Goal: Task Accomplishment & Management: Complete application form

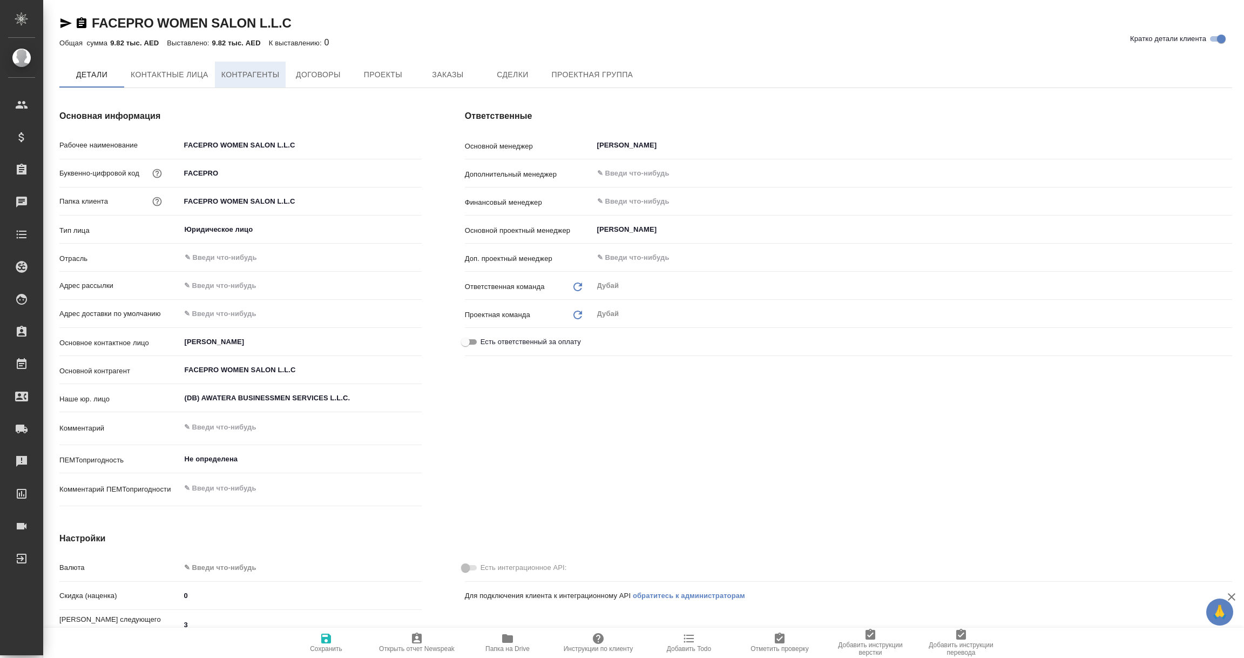
type textarea "x"
click at [249, 75] on span "Контрагенты" at bounding box center [250, 76] width 58 height 14
type textarea "x"
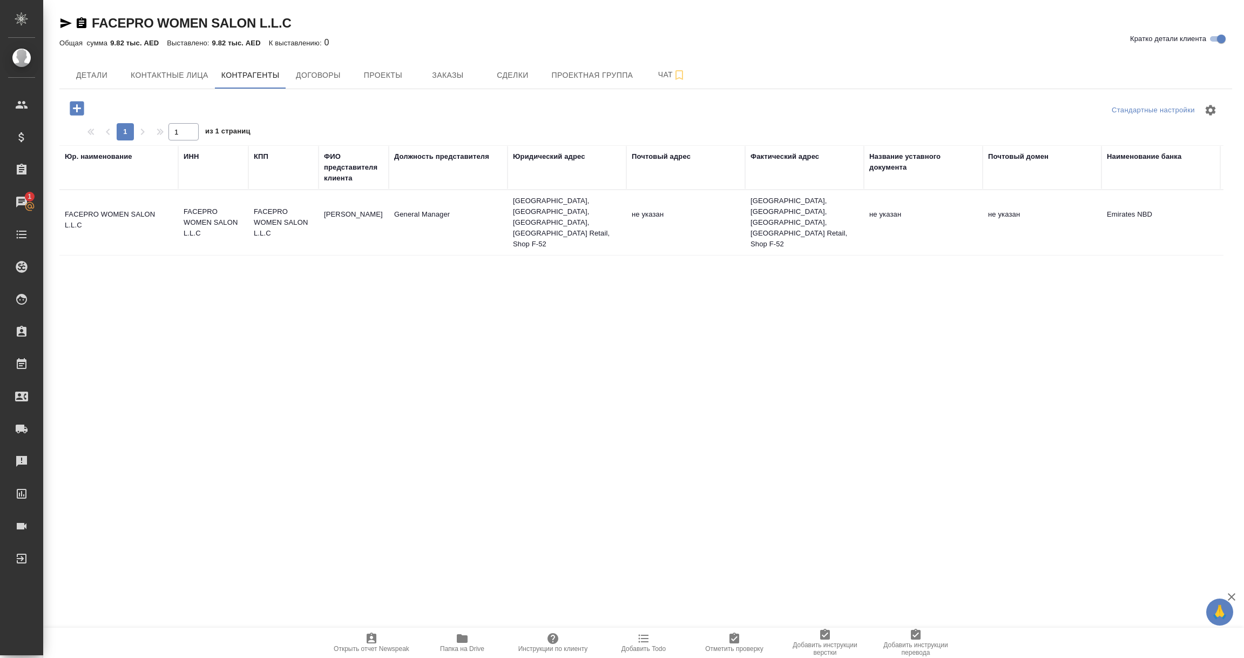
click at [543, 212] on td "UAE, Dubai, Business Bay, Bay Avenue Retail, Shop F-52" at bounding box center [567, 222] width 119 height 65
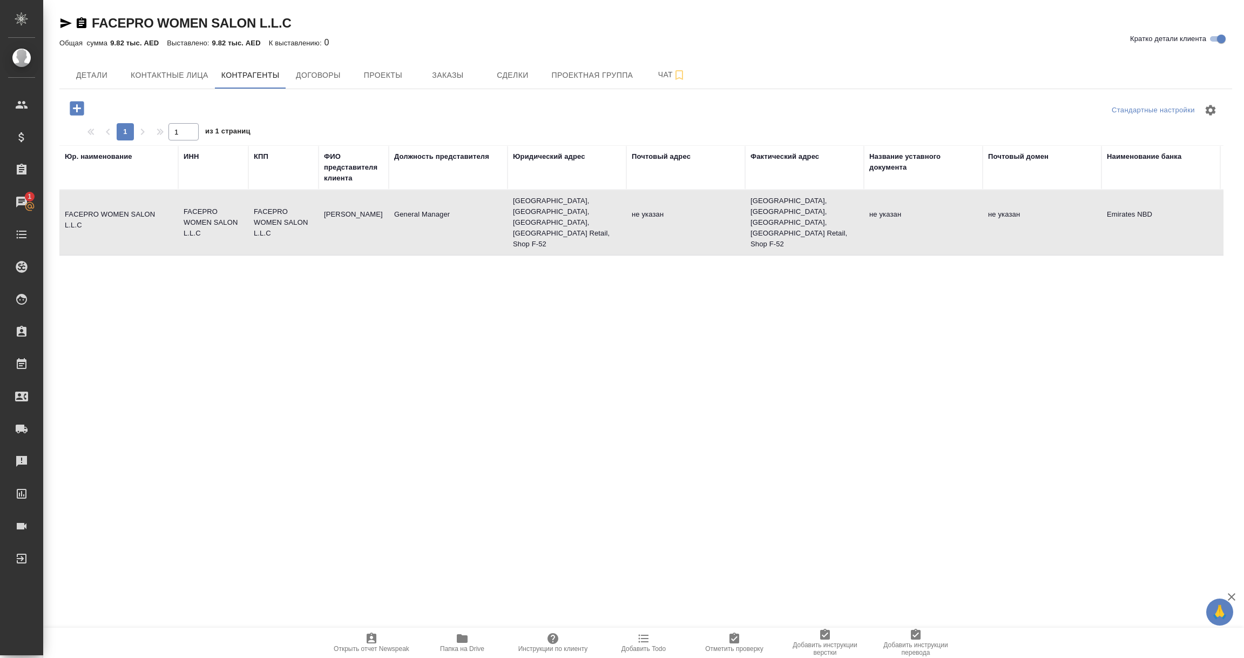
click at [543, 212] on td "UAE, Dubai, Business Bay, Bay Avenue Retail, Shop F-52" at bounding box center [567, 222] width 119 height 65
type textarea "FACEPRO WOMEN SALON L.L.C"
type input "FACEPRO WOMEN SALON L.L.C"
type input "Evgeniia Sorokina"
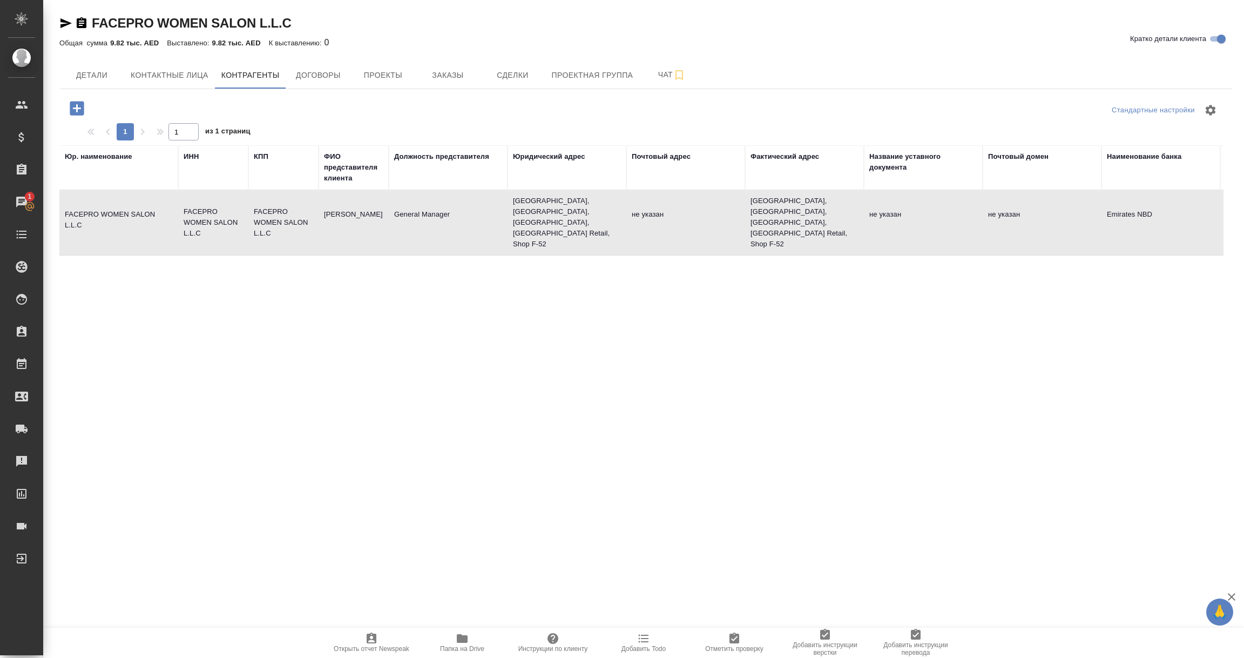
type input "General Manager"
type textarea "UAE, Dubai, Business Bay, Bay Avenue Retail, Shop F-52"
type input "Emirates NBD"
type input "AE460260001015939900101"
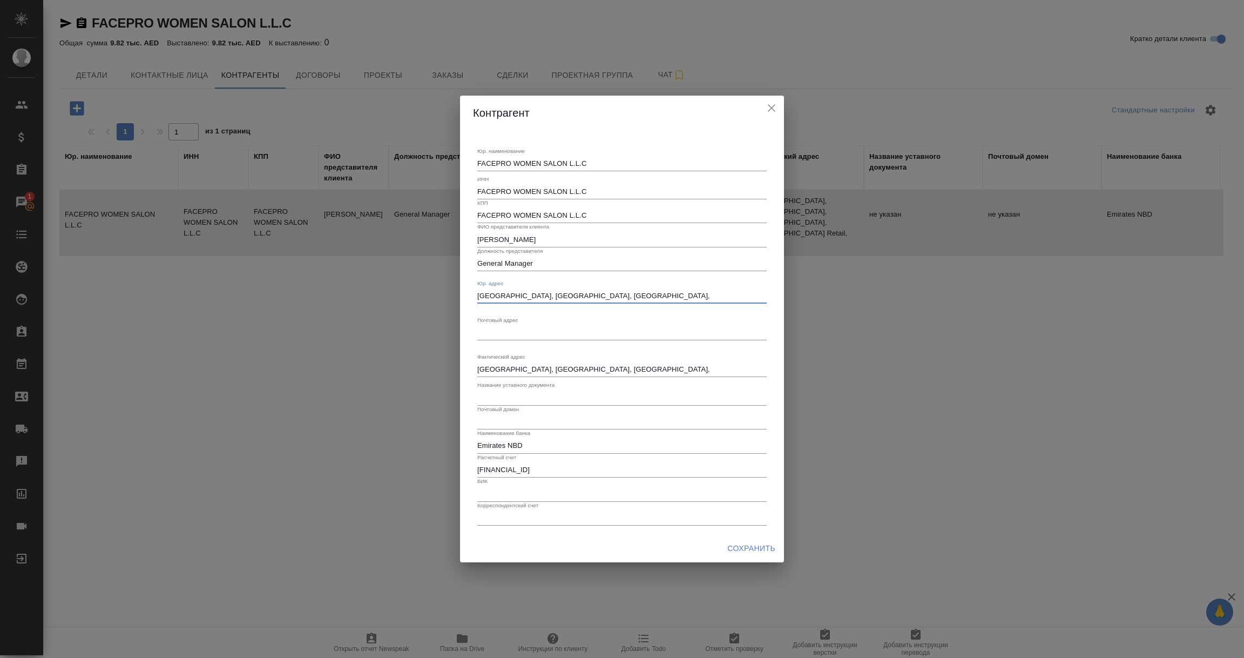
drag, startPoint x: 477, startPoint y: 293, endPoint x: 689, endPoint y: 293, distance: 211.7
click at [689, 293] on textarea "UAE, Dubai, Business Bay, Bay Avenue Retail, Shop F-52" at bounding box center [622, 296] width 290 height 8
drag, startPoint x: 549, startPoint y: 240, endPoint x: 474, endPoint y: 239, distance: 74.5
click at [474, 239] on div "Юр. наименование FACEPRO WOMEN SALON L.L.C x ИНН FACEPRO WOMEN SALON L.L.C КПП …" at bounding box center [622, 331] width 298 height 395
drag, startPoint x: 539, startPoint y: 264, endPoint x: 455, endPoint y: 265, distance: 83.7
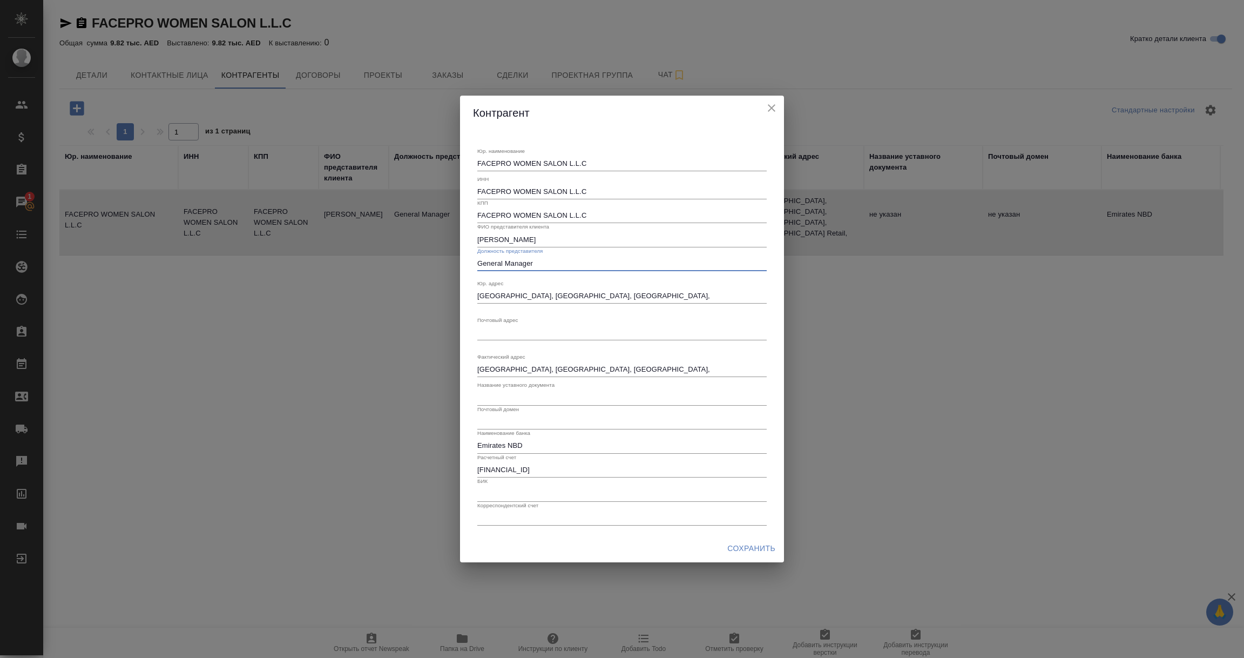
click at [455, 265] on div "Контрагент Юр. наименование FACEPRO WOMEN SALON L.L.C x ИНН FACEPRO WOMEN SALON…" at bounding box center [622, 329] width 1244 height 658
click at [775, 109] on icon "close" at bounding box center [771, 108] width 13 height 13
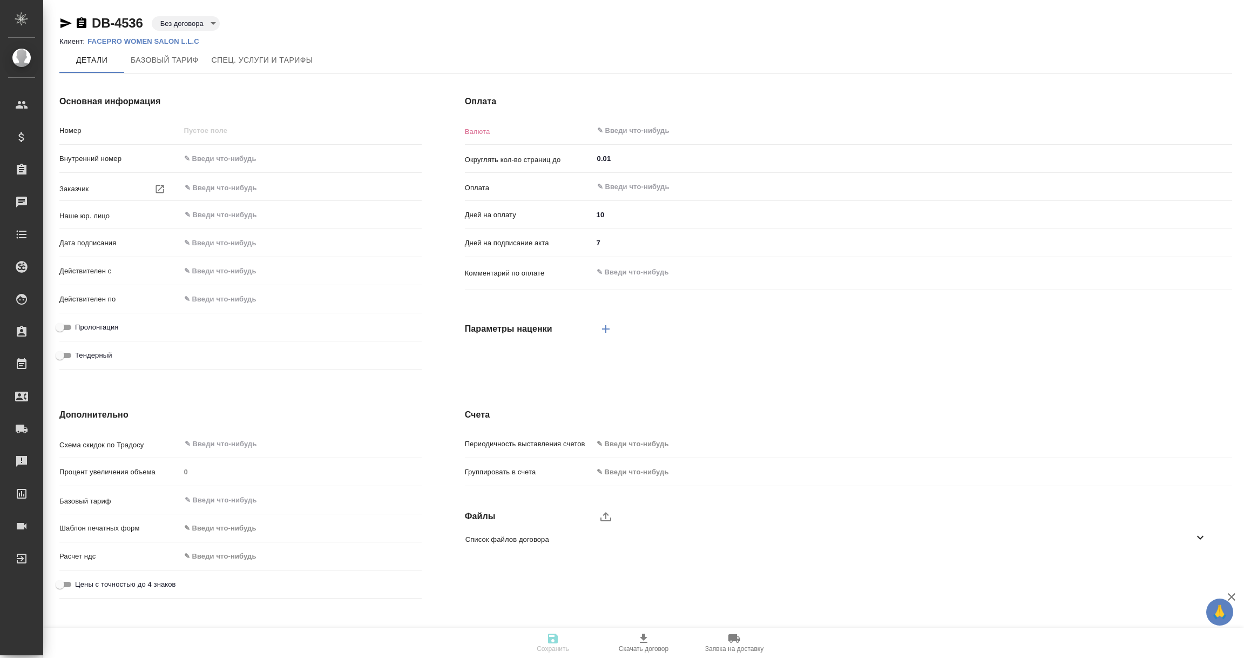
type input "DB-4536"
type input "FACEPRO WOMEN SALON L.L.C"
type input "(DB) AWATERA BUSINESSMEN SERVICES L.L.C."
type input "[DATE] 19:54"
type input "AED"
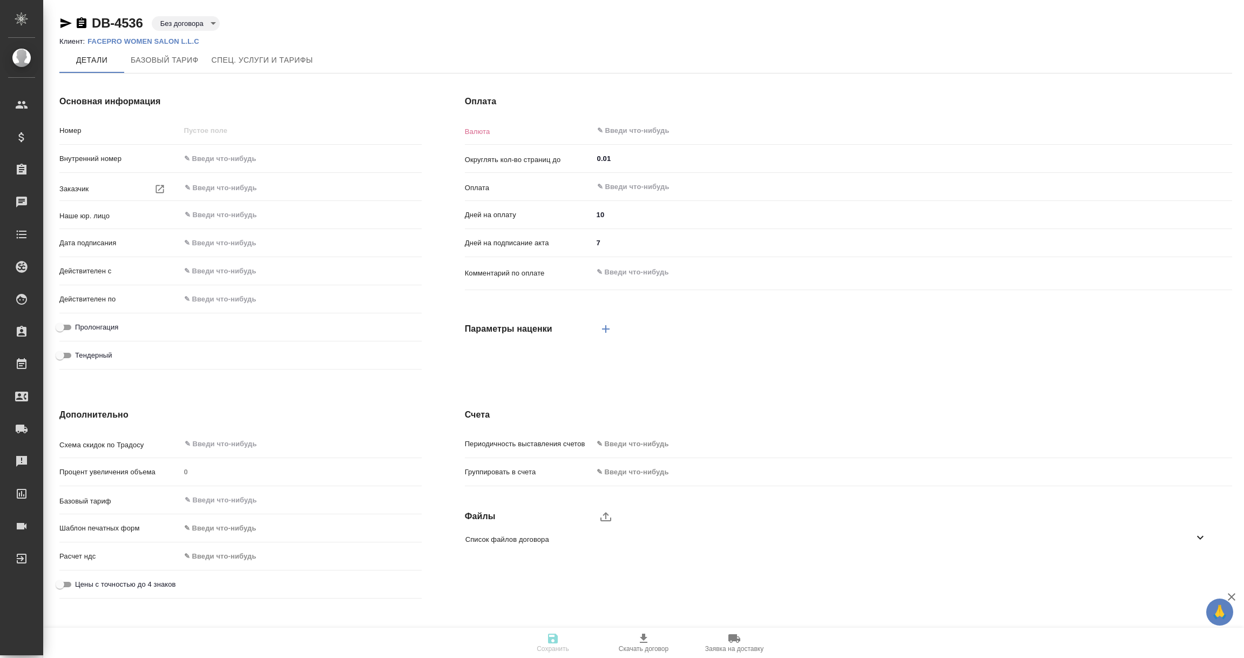
type input "После выставления счета"
type textarea "x"
type input "russian2"
type input "basic"
type input "manual"
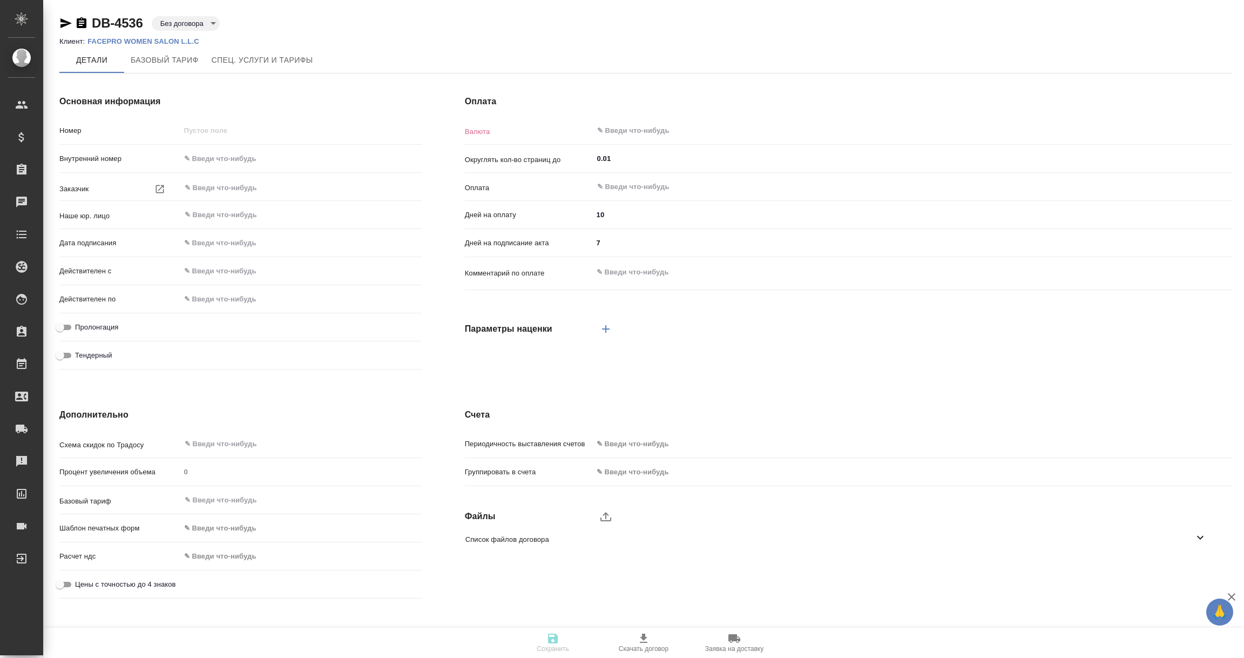
type input "client"
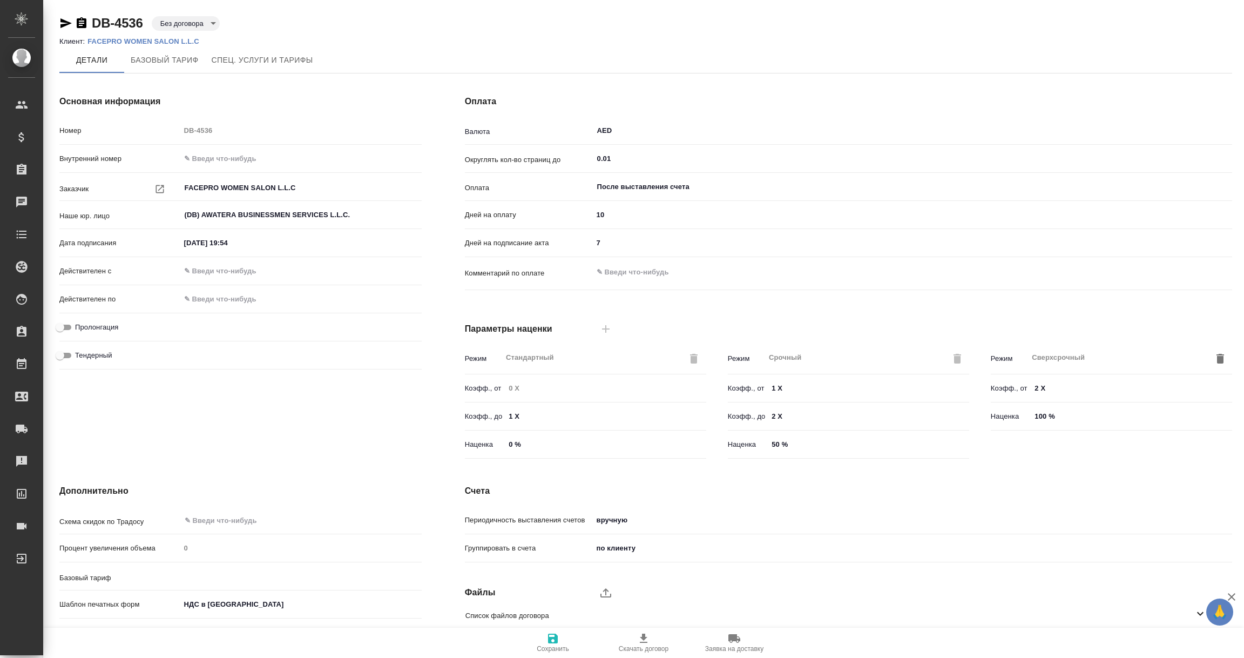
type input "без ТП"
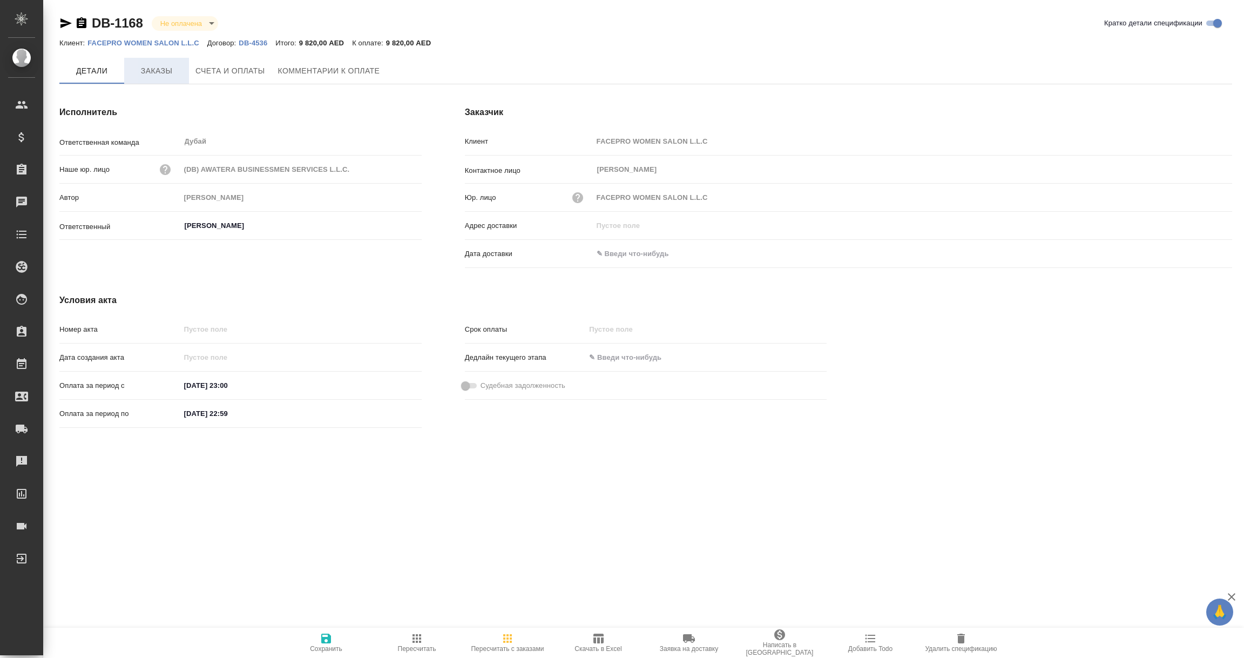
click at [153, 73] on span "Заказы" at bounding box center [157, 71] width 52 height 14
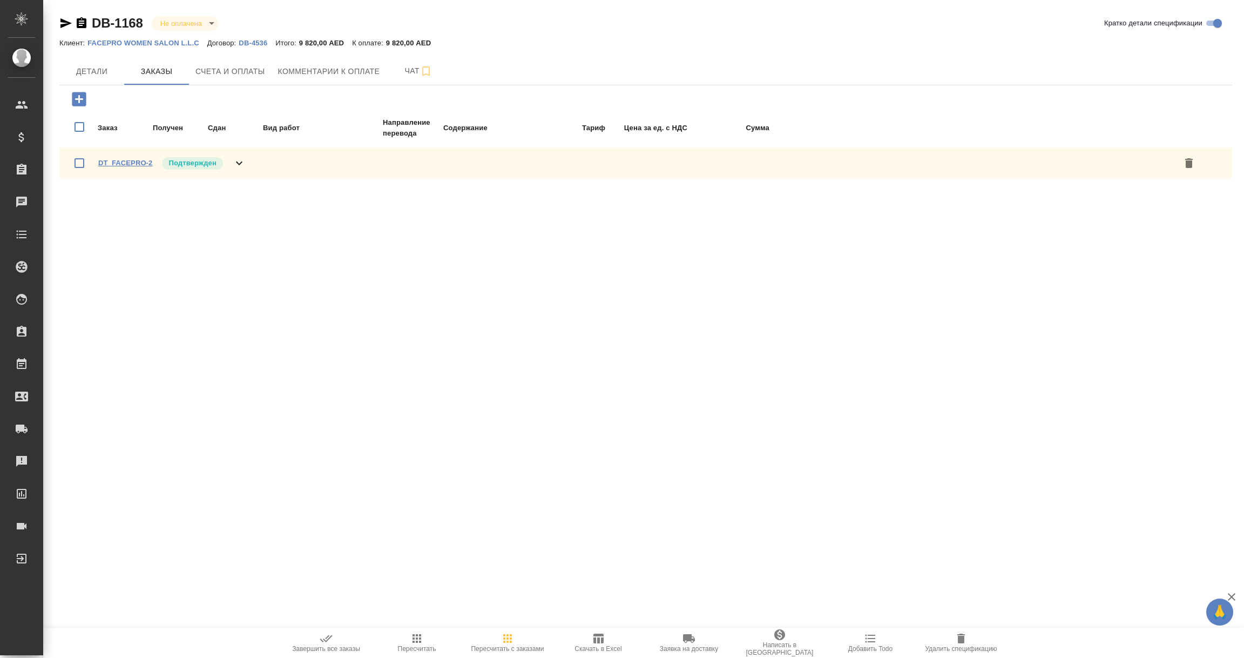
click at [114, 164] on link "DT_FACEPRO-2" at bounding box center [125, 163] width 54 height 8
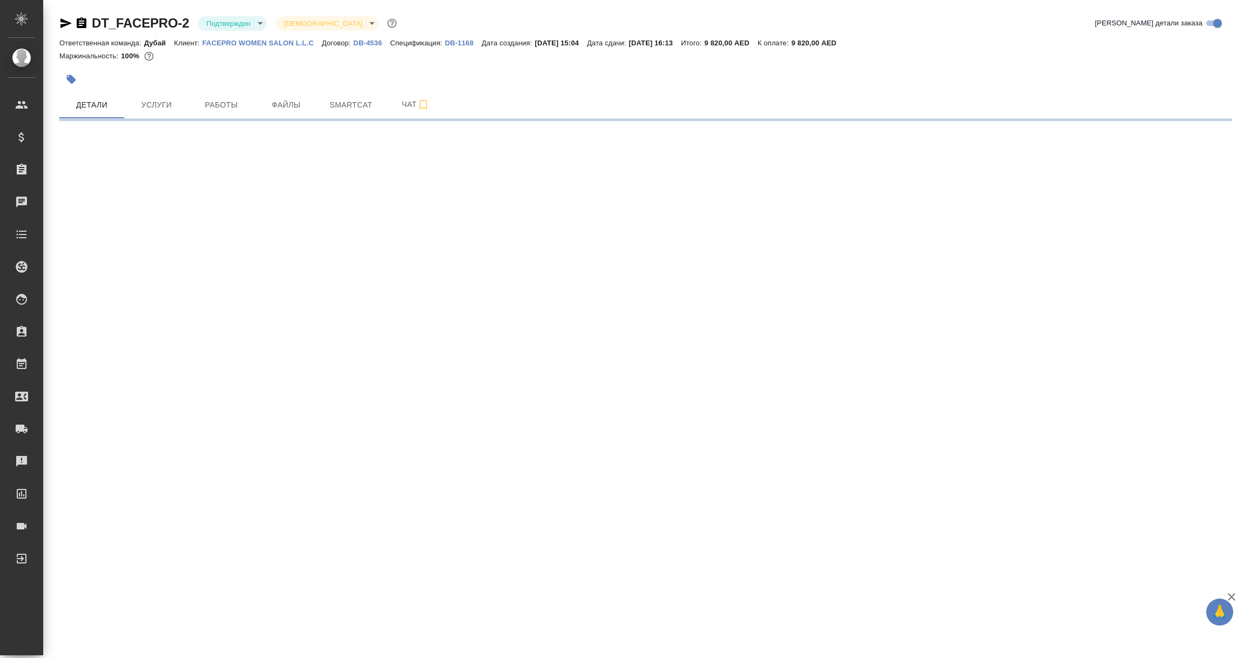
select select "RU"
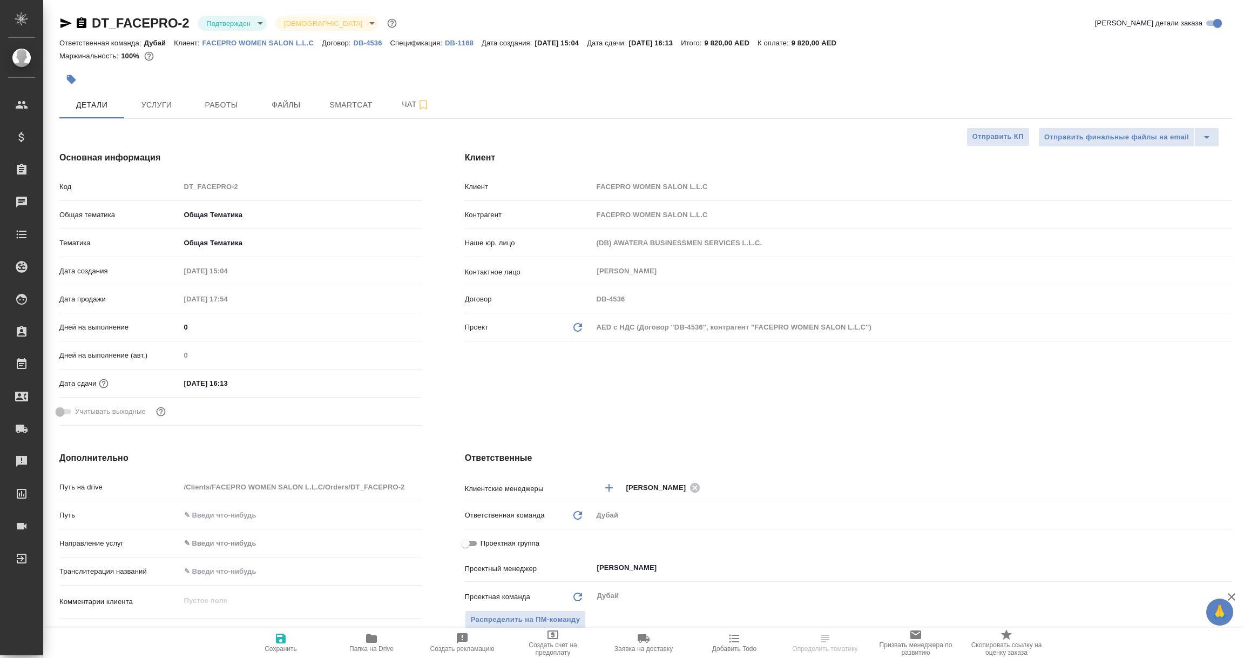
type textarea "x"
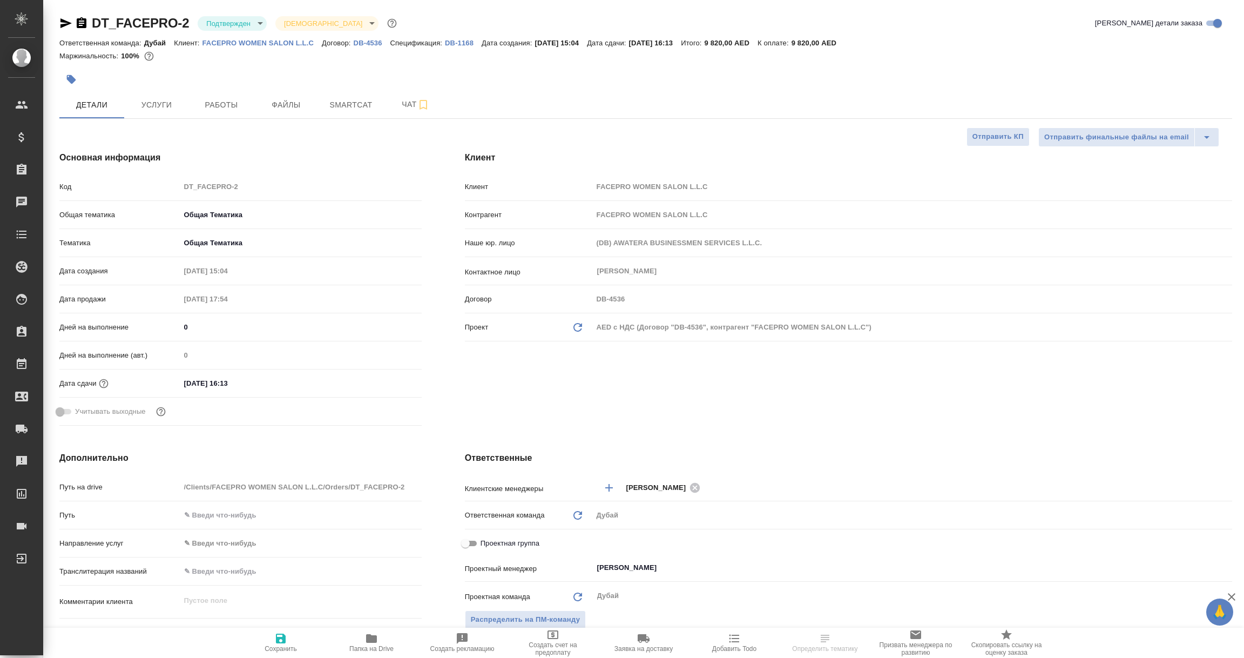
type textarea "x"
click at [166, 107] on span "Услуги" at bounding box center [157, 105] width 52 height 14
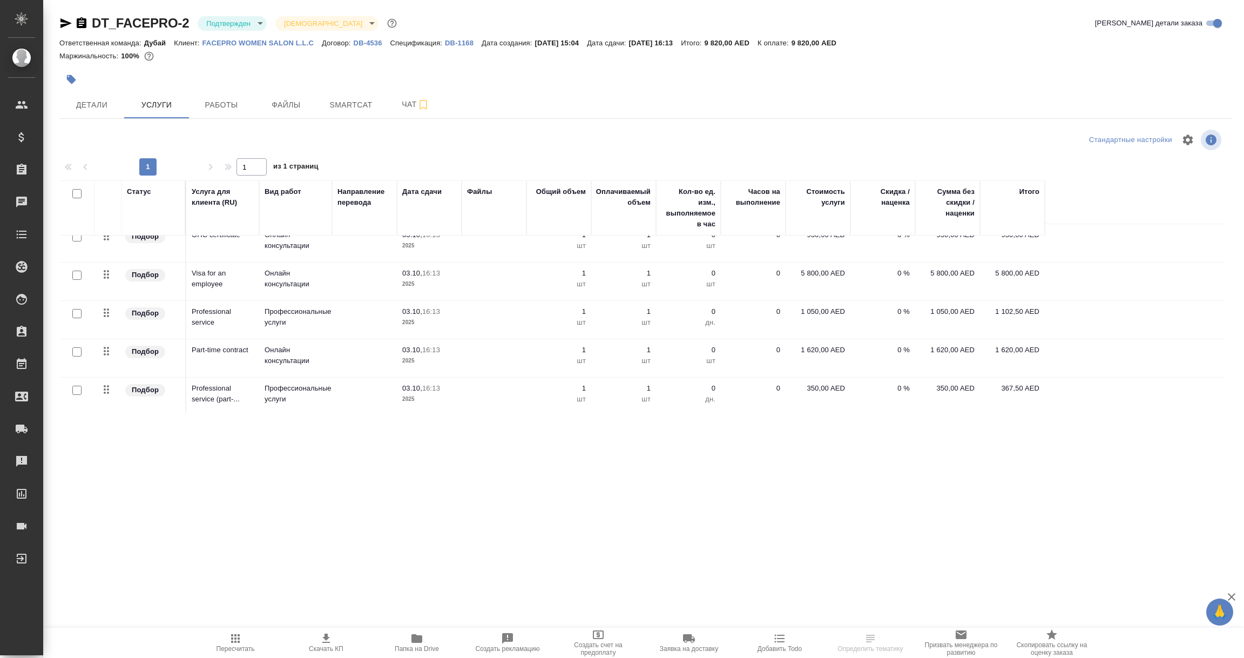
scroll to position [15, 0]
click at [324, 641] on icon "button" at bounding box center [326, 638] width 13 height 13
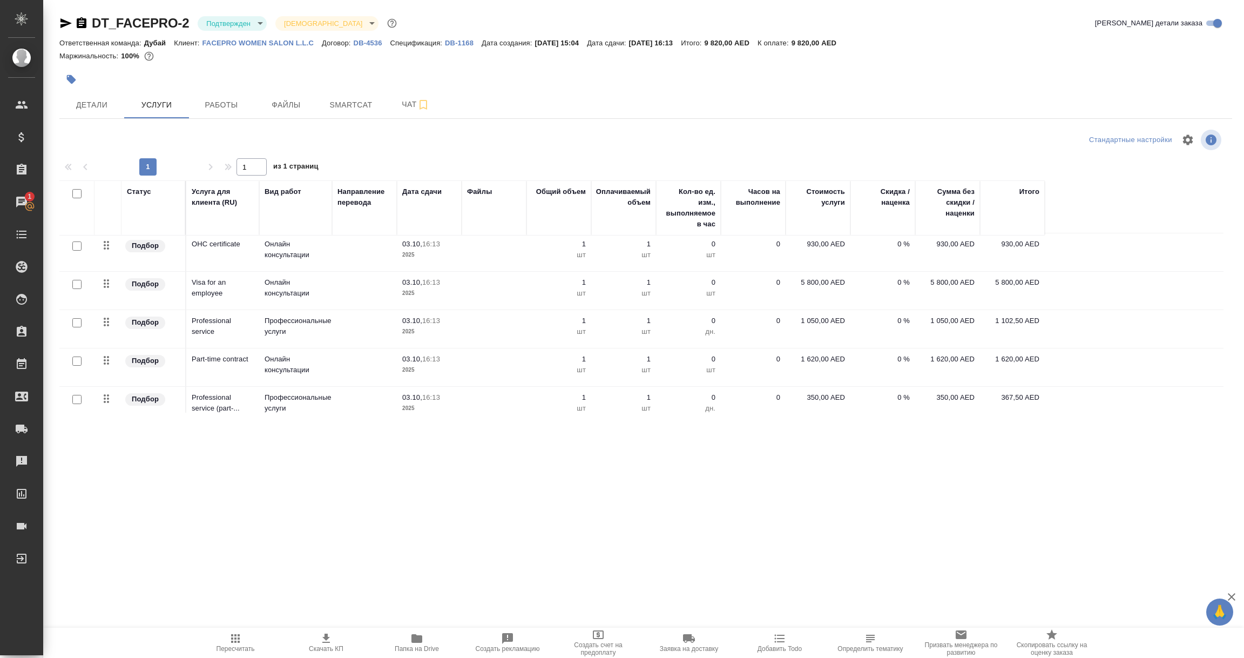
scroll to position [0, 0]
click at [208, 244] on p "OHC certificate" at bounding box center [223, 246] width 62 height 11
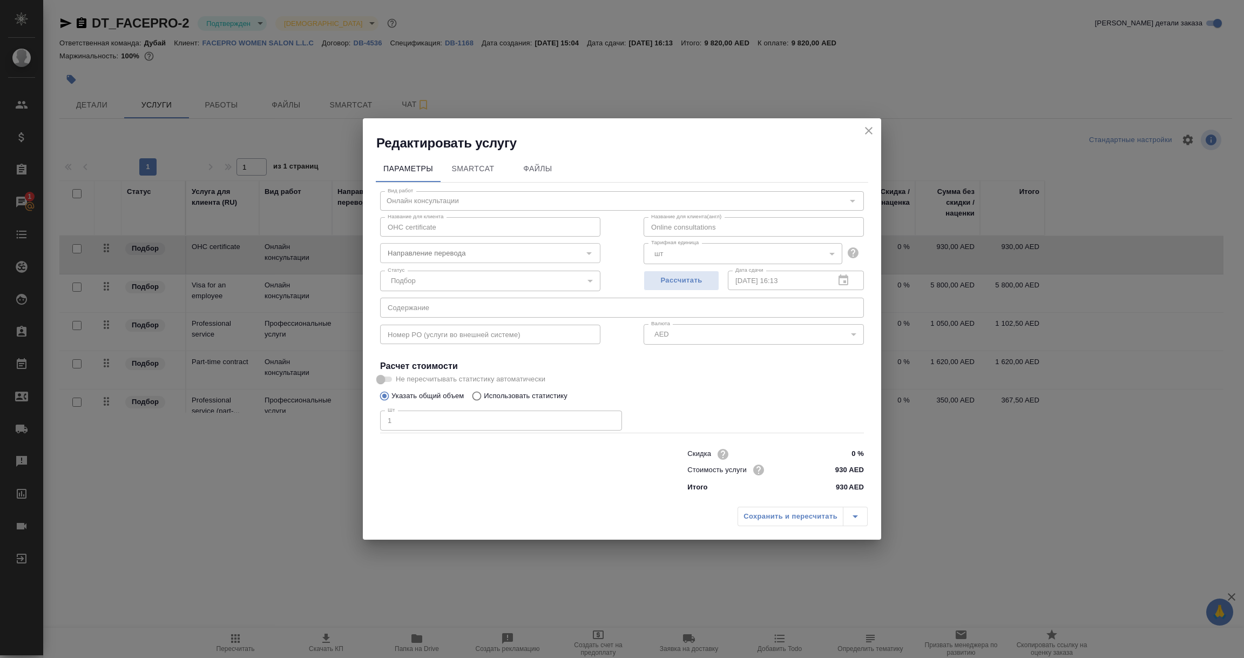
click at [367, 228] on div "Параметры SmartCat Файлы Вид работ Онлайн консультации Вид работ Название для к…" at bounding box center [622, 327] width 519 height 350
drag, startPoint x: 493, startPoint y: 505, endPoint x: 345, endPoint y: 223, distance: 319.2
click at [345, 223] on div "Редактировать услугу Параметры SmartCat Файлы Вид работ Онлайн консультации Вид…" at bounding box center [622, 329] width 1244 height 658
click at [868, 128] on icon "close" at bounding box center [869, 130] width 13 height 13
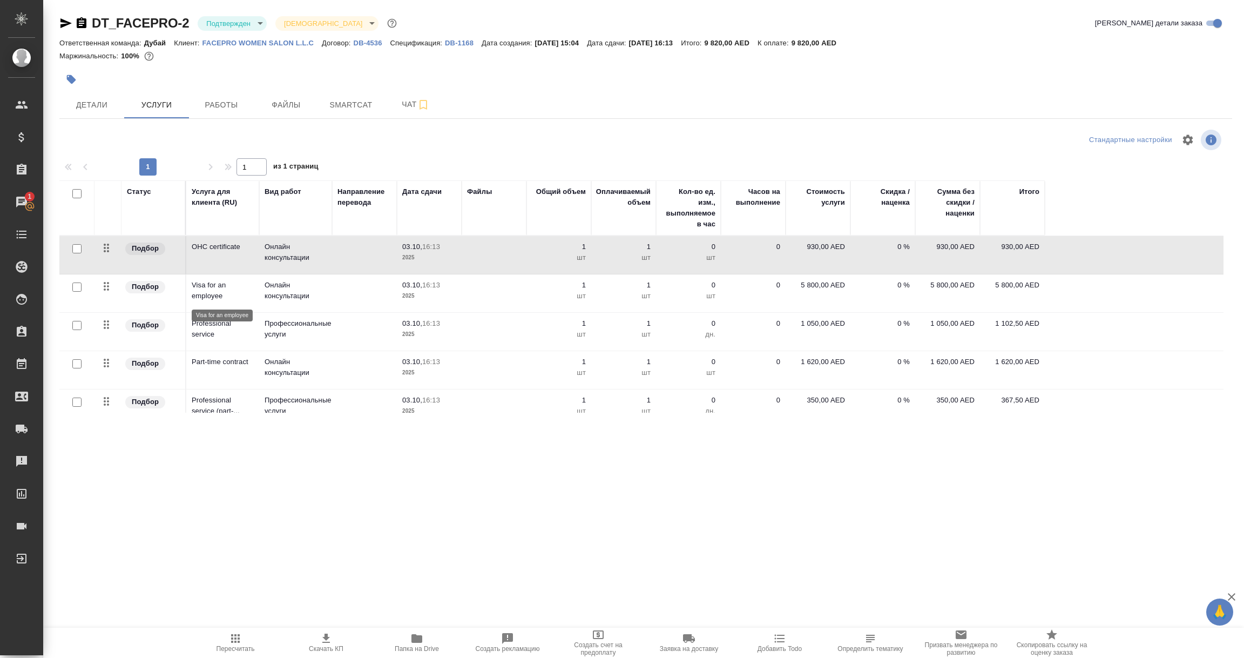
click at [220, 299] on p "Visa for an employee" at bounding box center [223, 291] width 62 height 22
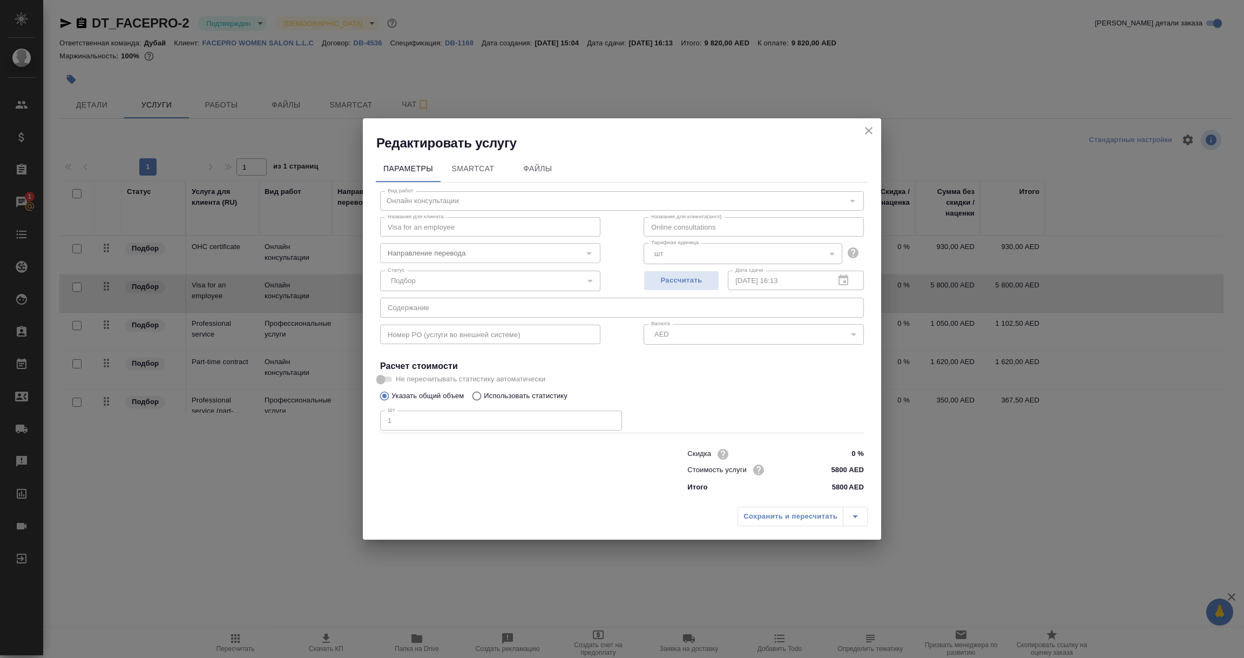
click at [307, 228] on div "Редактировать услугу Параметры SmartCat Файлы Вид работ Онлайн консультации Вид…" at bounding box center [622, 329] width 1244 height 658
click at [868, 128] on icon "close" at bounding box center [869, 130] width 13 height 13
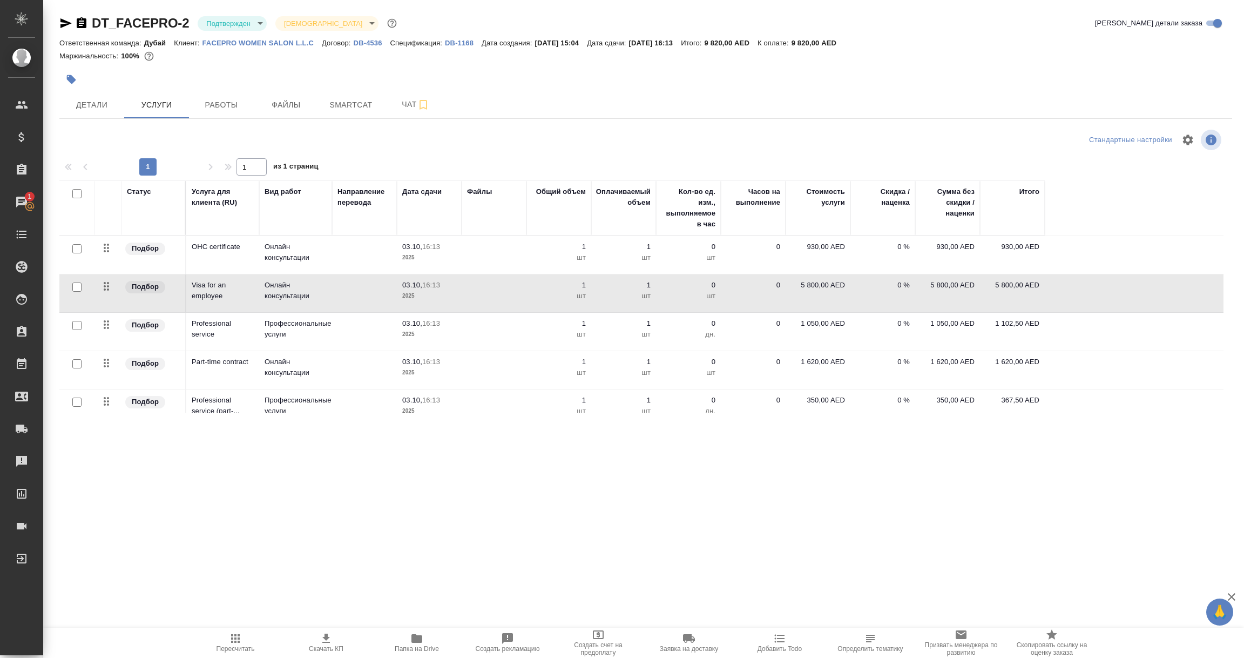
click at [203, 371] on td "Part-time contract" at bounding box center [222, 370] width 73 height 38
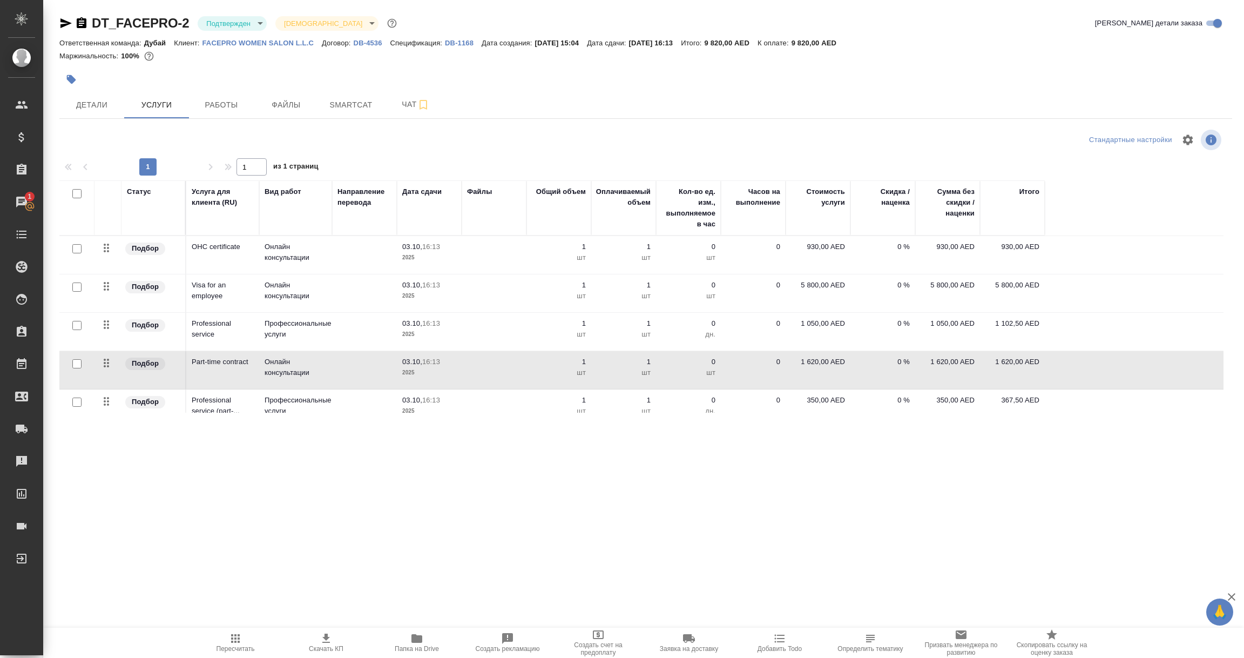
click at [236, 366] on p "Part-time contract" at bounding box center [223, 361] width 62 height 11
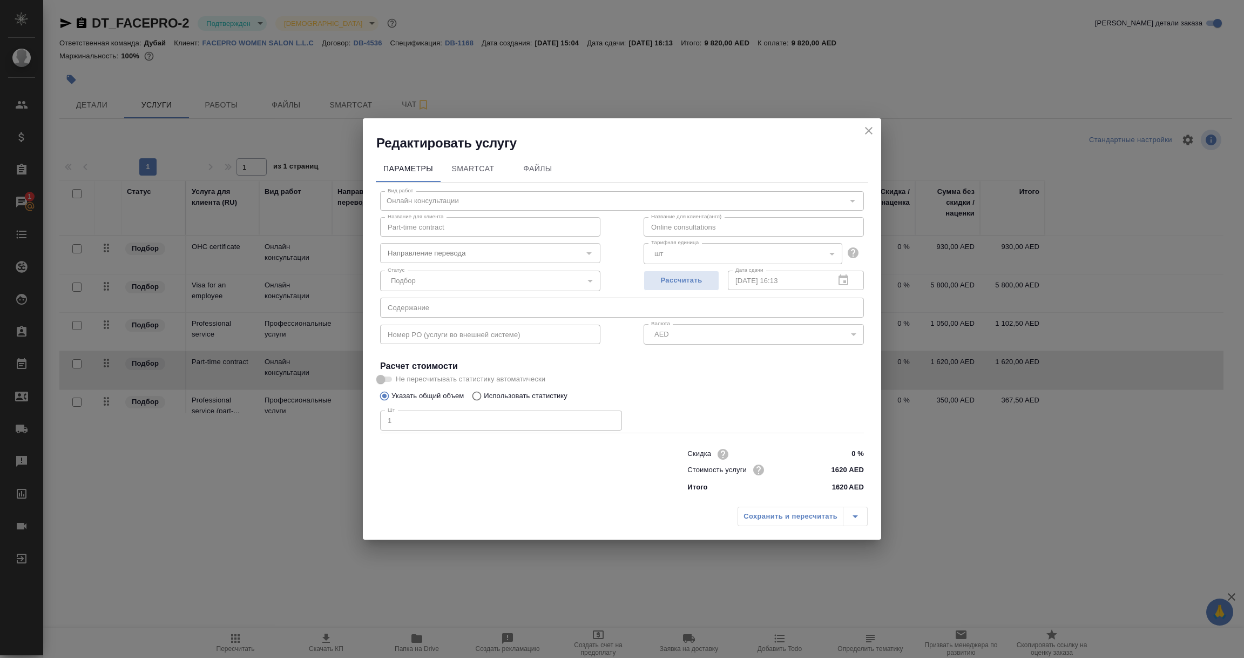
click at [336, 225] on div "Редактировать услугу Параметры SmartCat Файлы Вид работ Онлайн консультации Вид…" at bounding box center [622, 329] width 1244 height 658
click at [874, 127] on icon "close" at bounding box center [869, 130] width 13 height 13
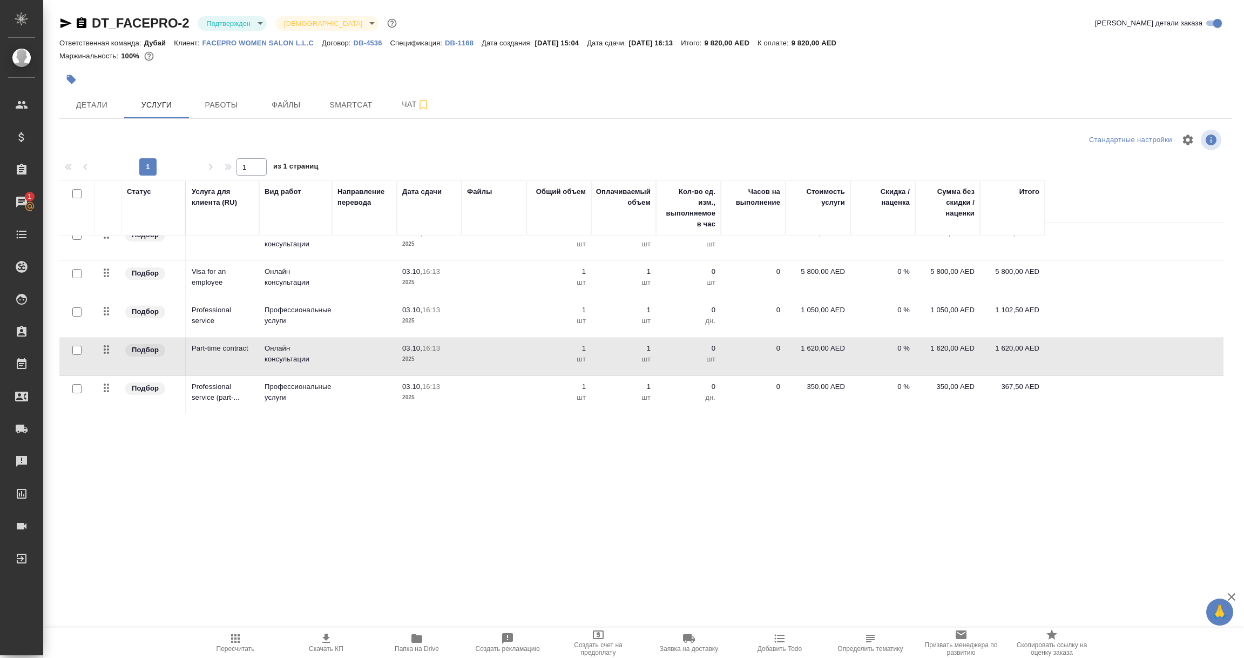
scroll to position [15, 0]
click at [220, 355] on td "Part-time contract" at bounding box center [222, 355] width 73 height 38
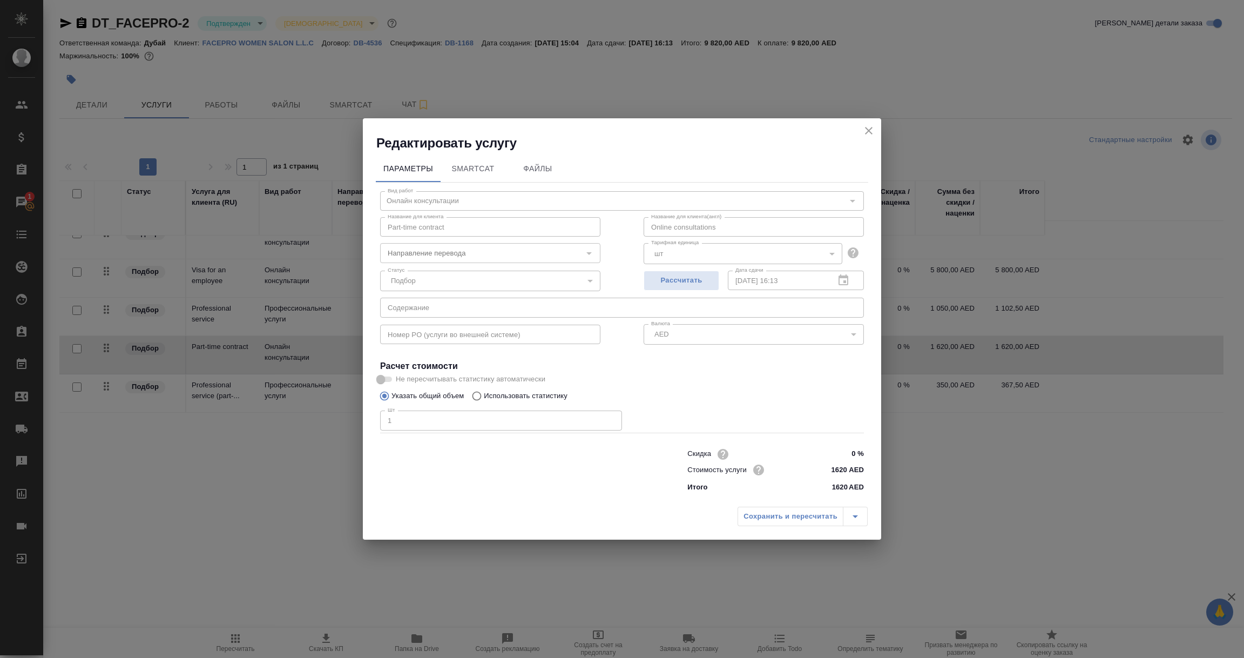
click at [869, 129] on icon "close" at bounding box center [869, 130] width 13 height 13
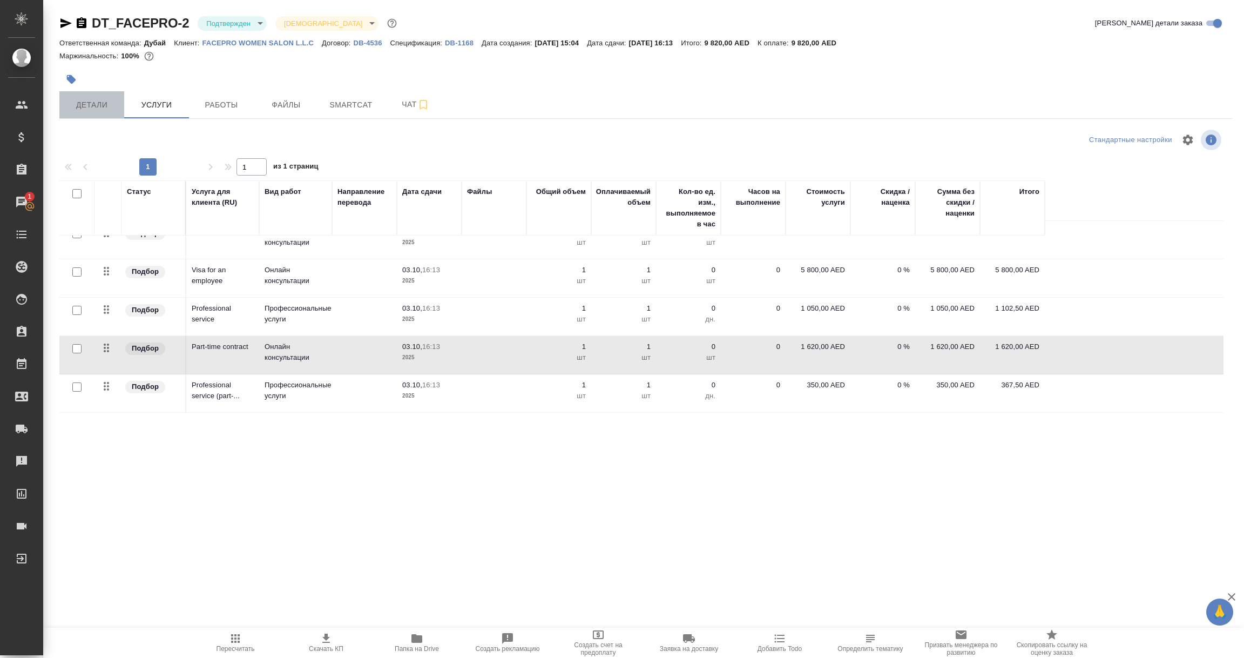
click at [99, 106] on span "Детали" at bounding box center [92, 105] width 52 height 14
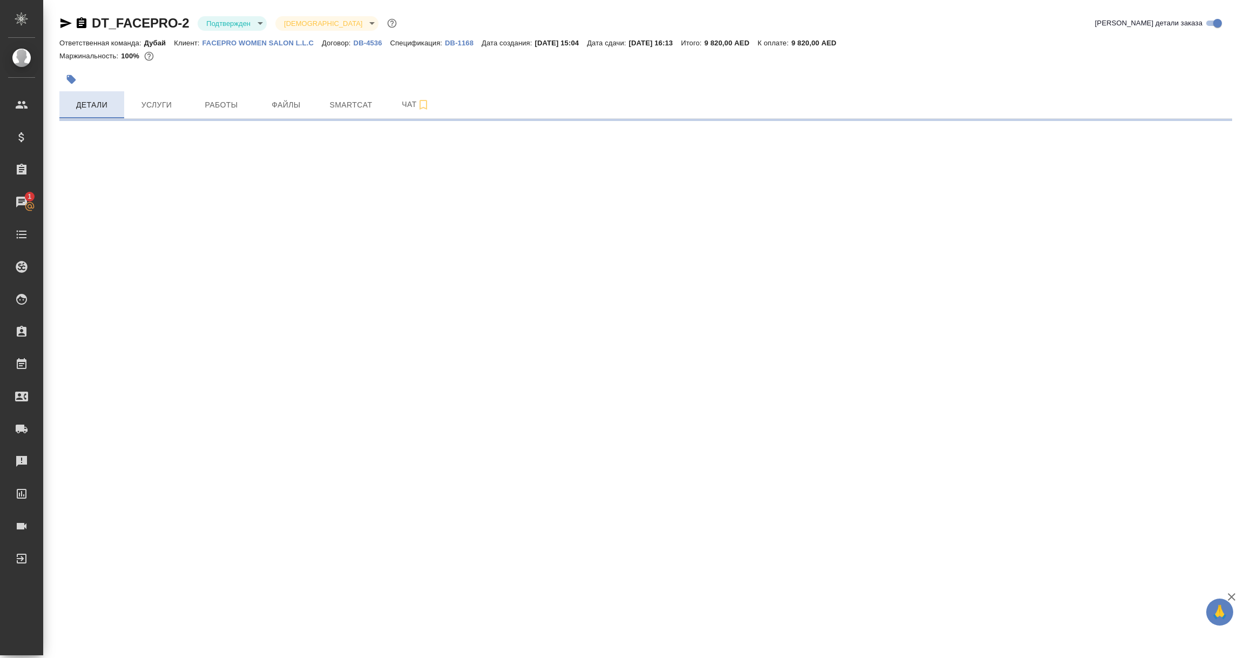
select select "RU"
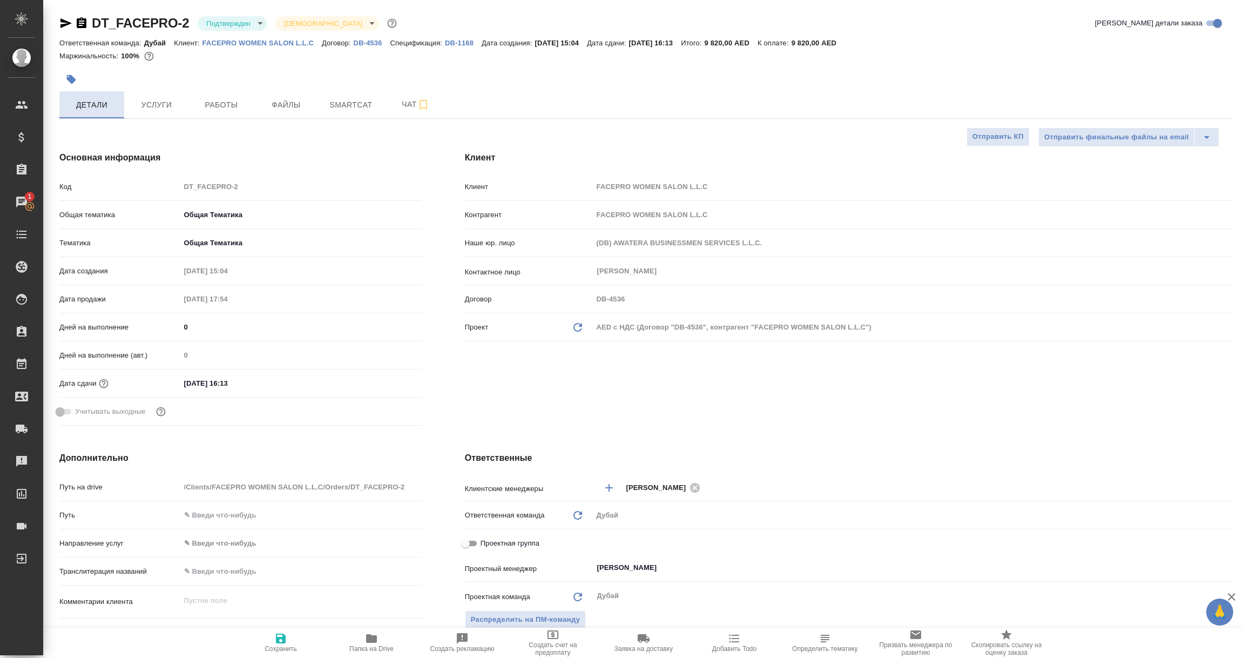
type textarea "x"
